Goal: Information Seeking & Learning: Learn about a topic

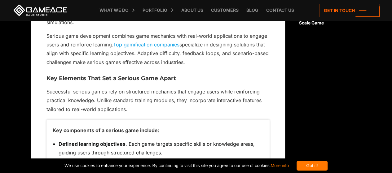
scroll to position [589, 0]
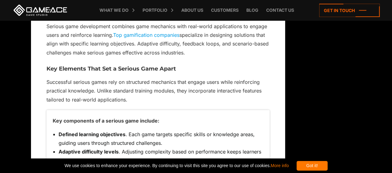
click at [153, 32] on link "Top gamification companies" at bounding box center [146, 35] width 66 height 6
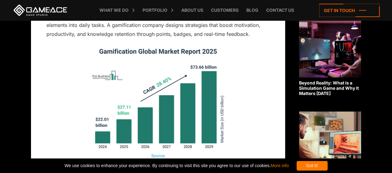
scroll to position [403, 0]
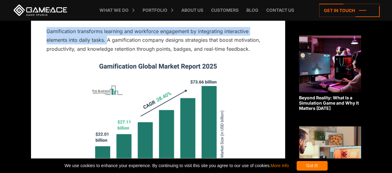
drag, startPoint x: 47, startPoint y: 31, endPoint x: 107, endPoint y: 41, distance: 60.7
click at [107, 41] on p "Gamification transforms learning and workforce engagement by integrating intera…" at bounding box center [158, 40] width 223 height 26
copy p "Gamification transforms learning and workforce engagement by integrating intera…"
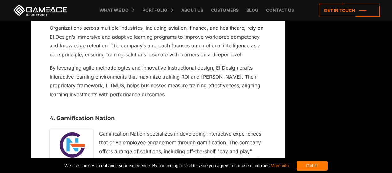
scroll to position [1830, 0]
